Goal: Transaction & Acquisition: Book appointment/travel/reservation

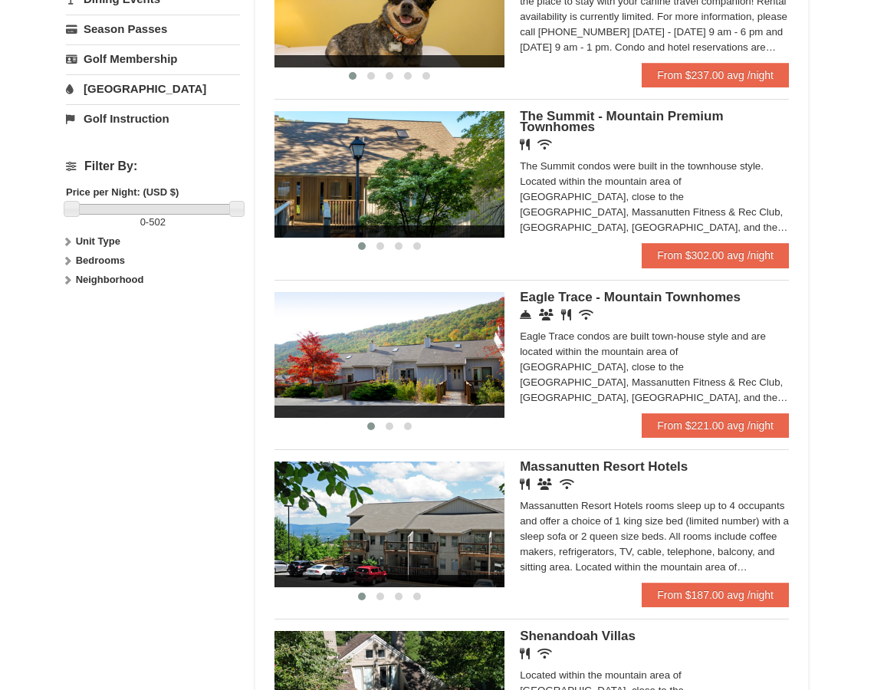
scroll to position [604, 0]
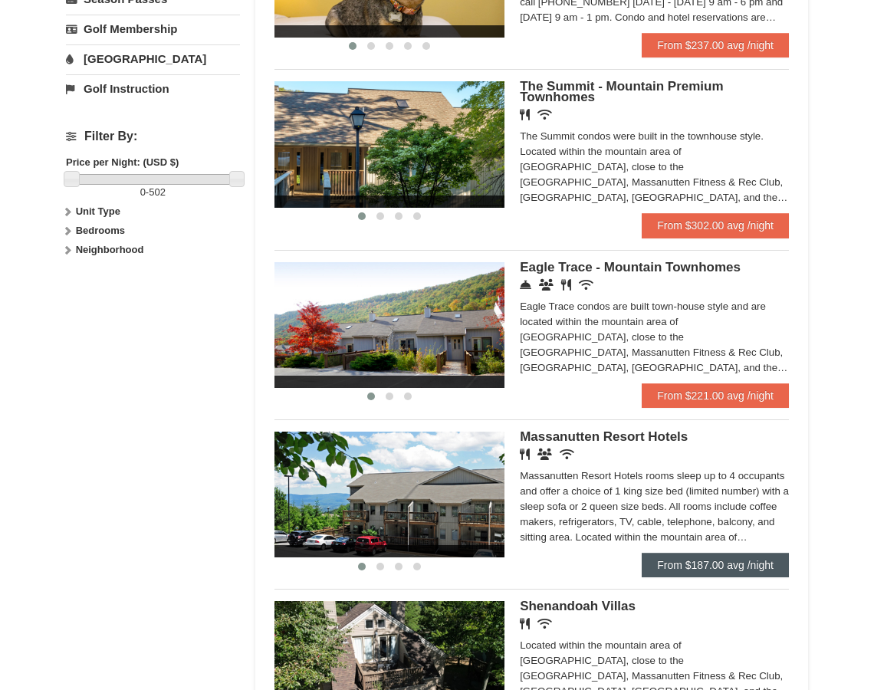
click at [709, 560] on link "From $187.00 avg /night" at bounding box center [715, 565] width 147 height 25
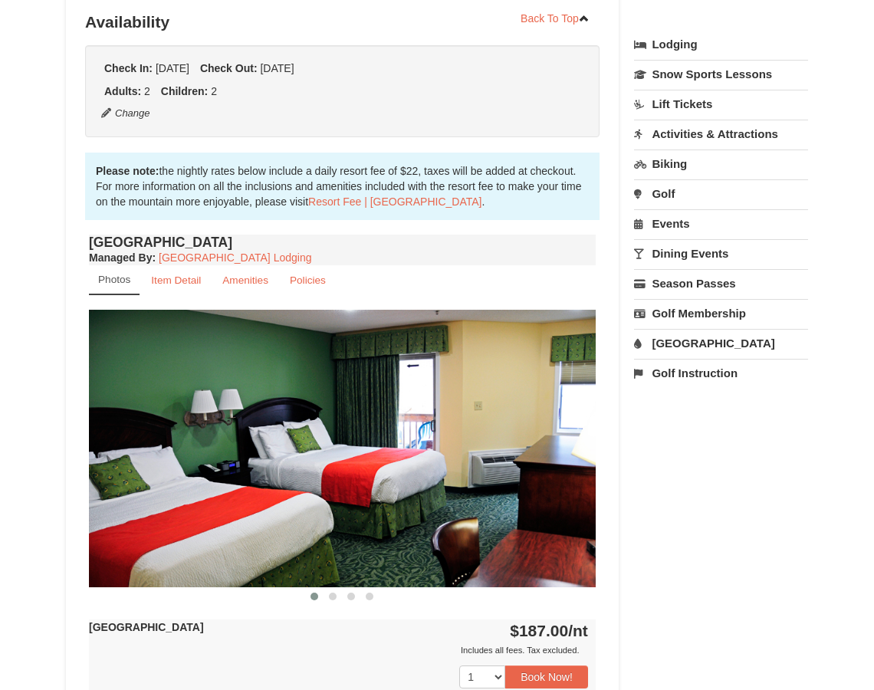
scroll to position [382, 0]
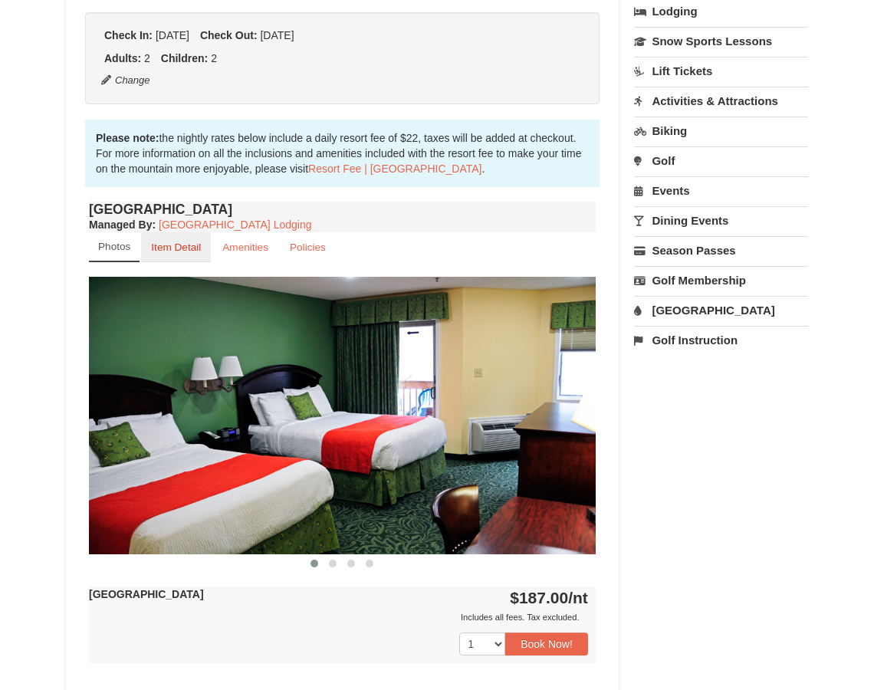
click at [179, 245] on small "Item Detail" at bounding box center [176, 248] width 50 height 12
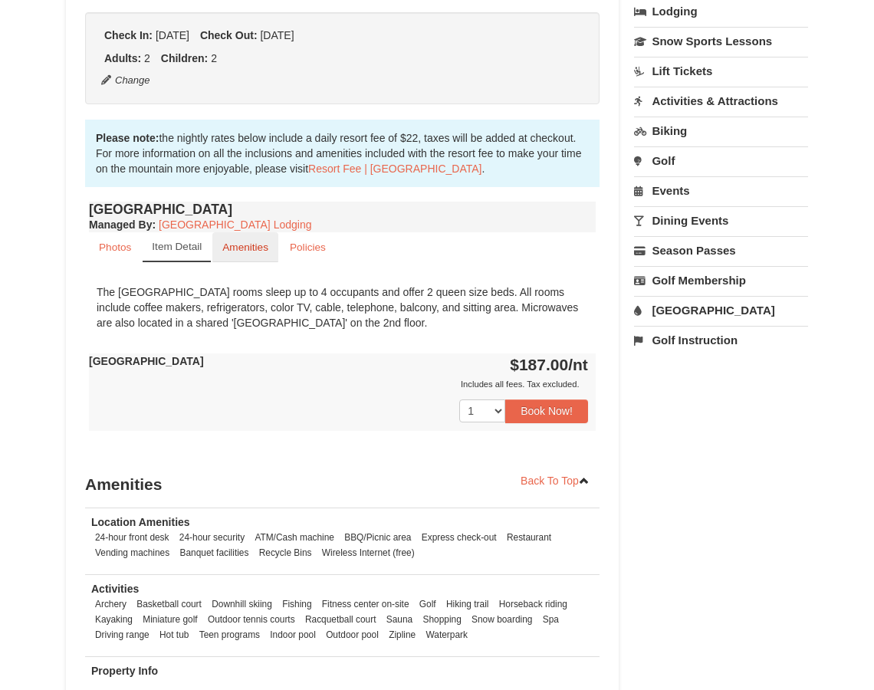
click at [237, 255] on link "Amenities" at bounding box center [245, 247] width 66 height 30
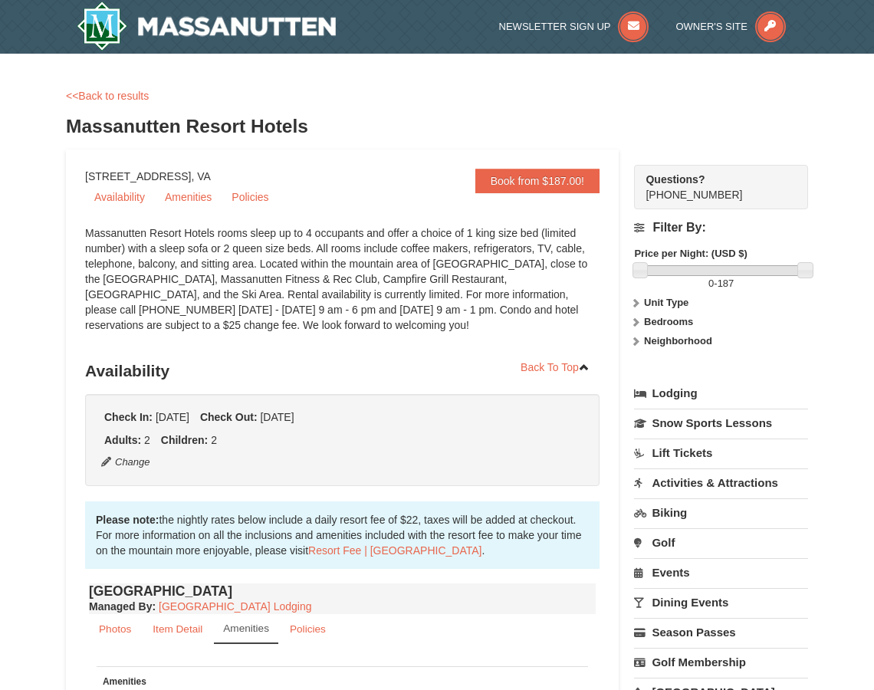
scroll to position [0, 0]
click at [554, 182] on link "Book from $187.00!" at bounding box center [537, 181] width 124 height 25
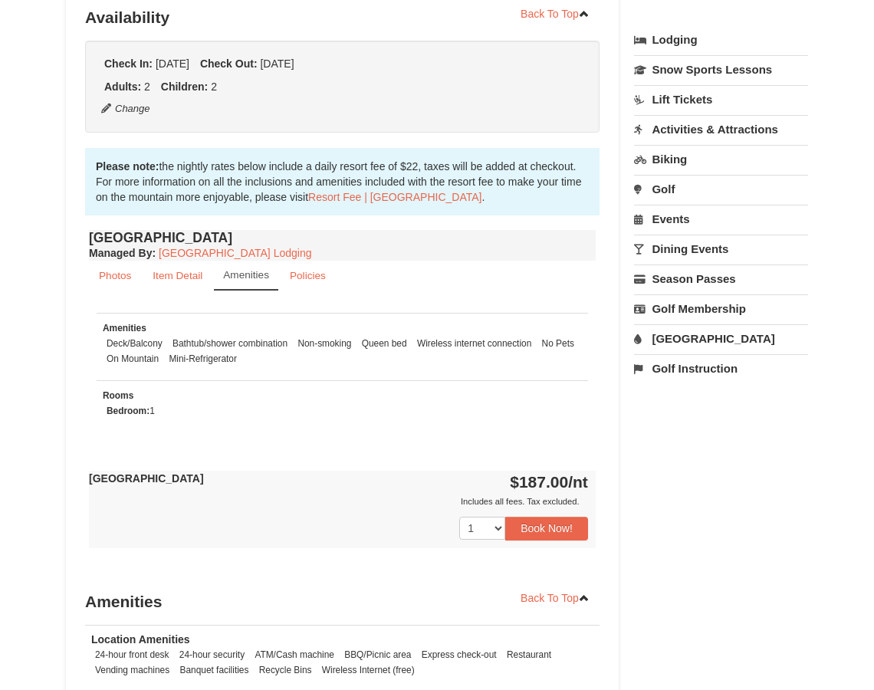
scroll to position [356, 0]
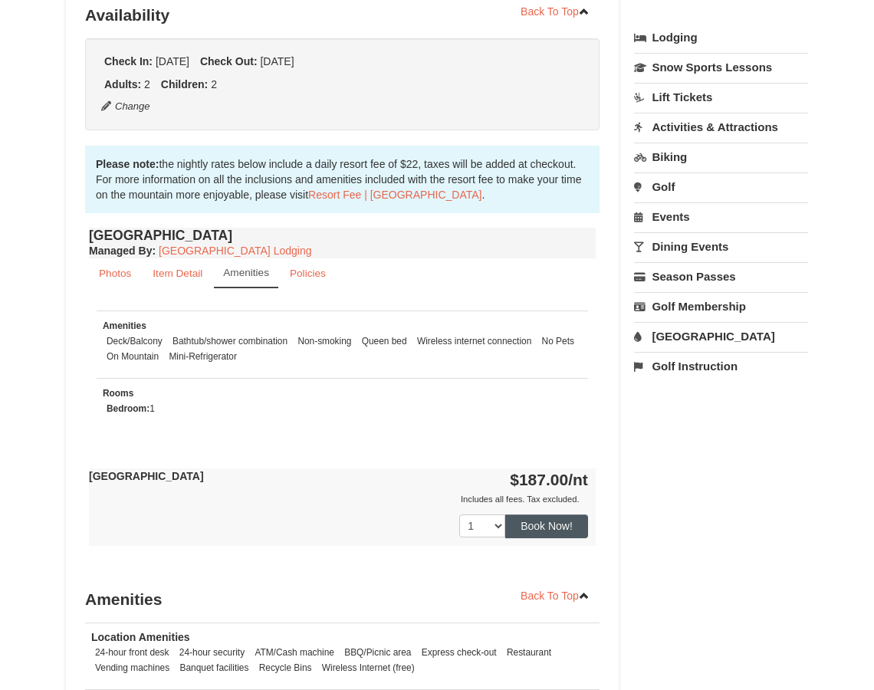
click at [543, 529] on button "Book Now!" at bounding box center [546, 526] width 83 height 23
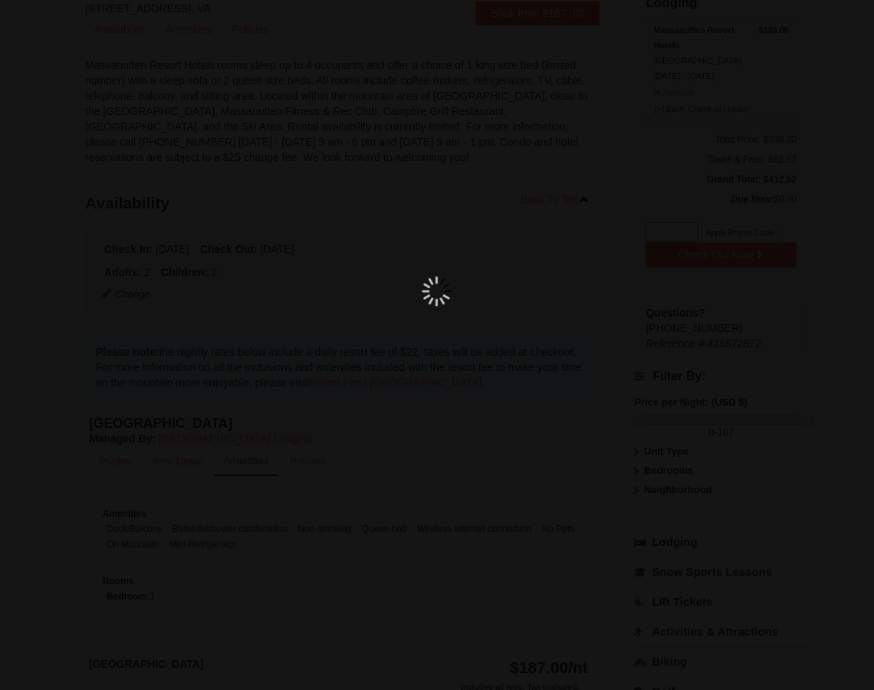
scroll to position [150, 0]
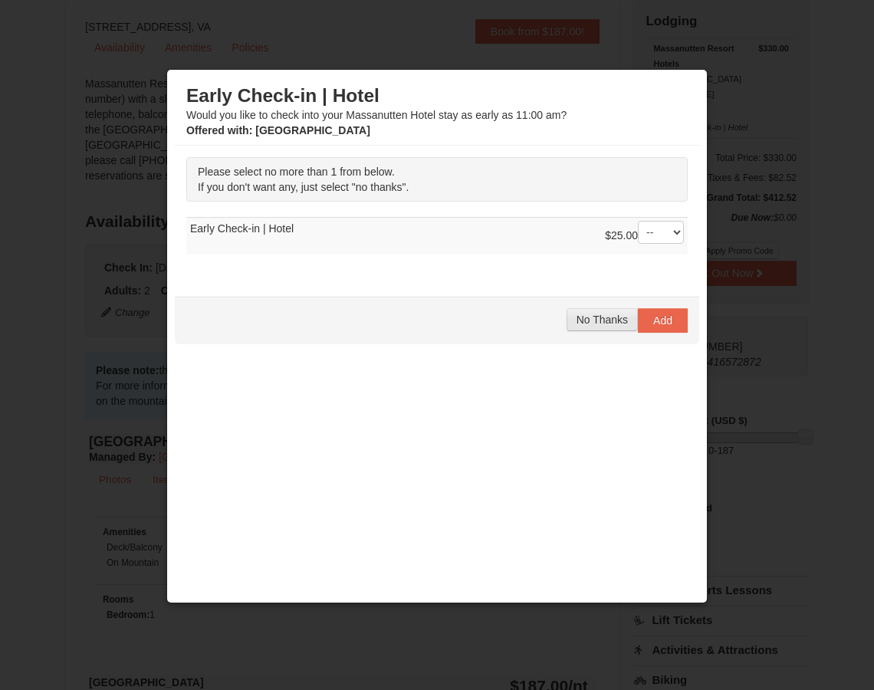
click at [604, 323] on span "No Thanks" at bounding box center [602, 320] width 51 height 12
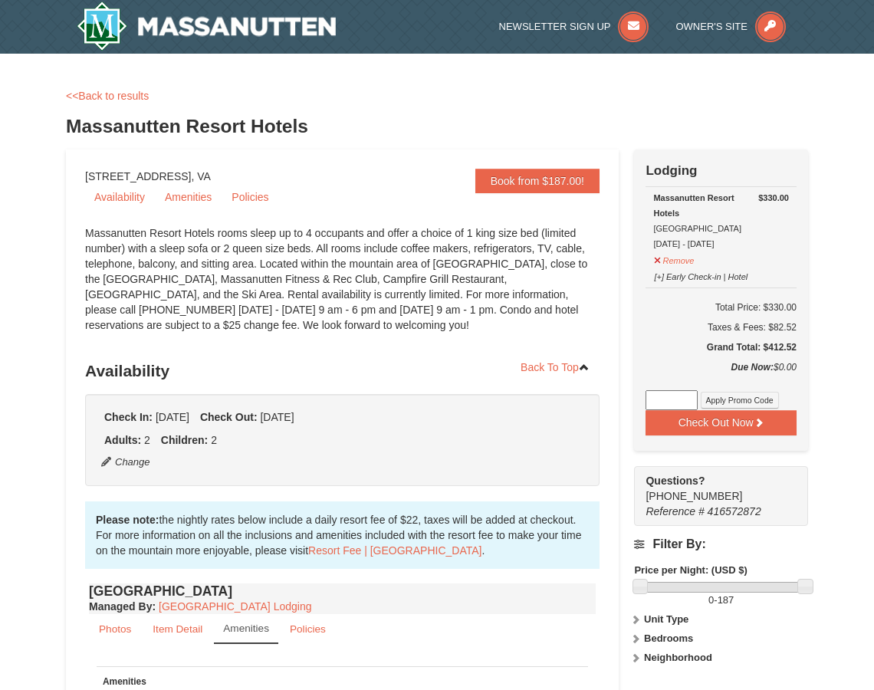
scroll to position [0, 0]
drag, startPoint x: 261, startPoint y: 177, endPoint x: 77, endPoint y: 177, distance: 184.8
click at [77, 177] on div "Book from $187.00! [STREET_ADDRESS], VA Availability Amenities Policies ‹ › Bac…" at bounding box center [342, 687] width 553 height 1075
copy div "[STREET_ADDRESS]"
click at [104, 99] on link "<<Back to results" at bounding box center [107, 96] width 83 height 12
